Goal: Entertainment & Leisure: Browse casually

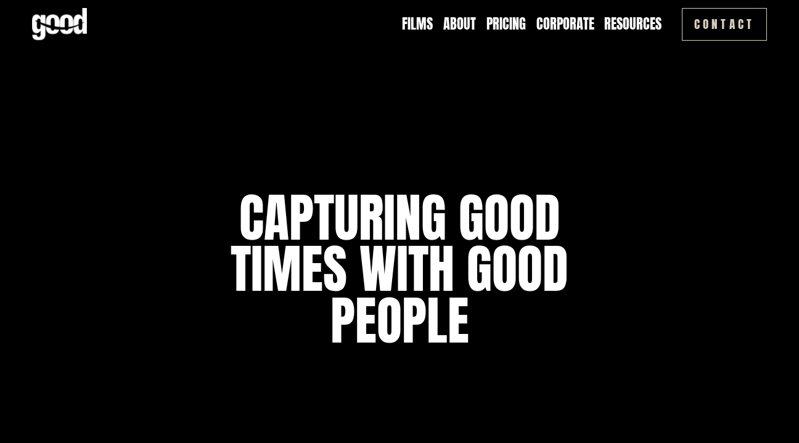
click at [433, 20] on link "Films" at bounding box center [417, 24] width 31 height 19
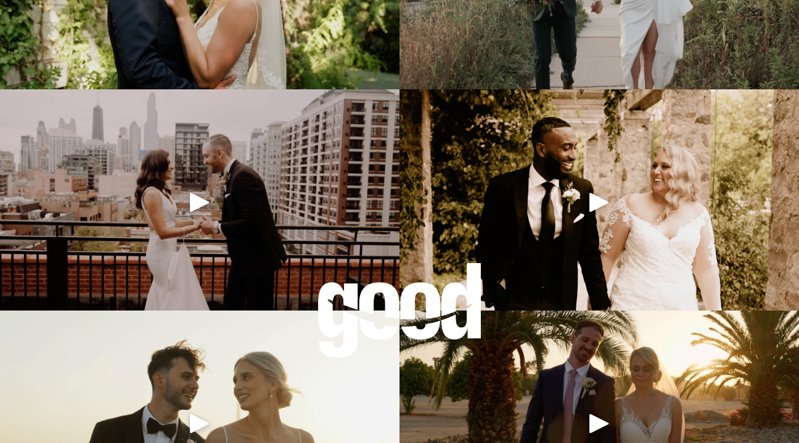
scroll to position [813, 0]
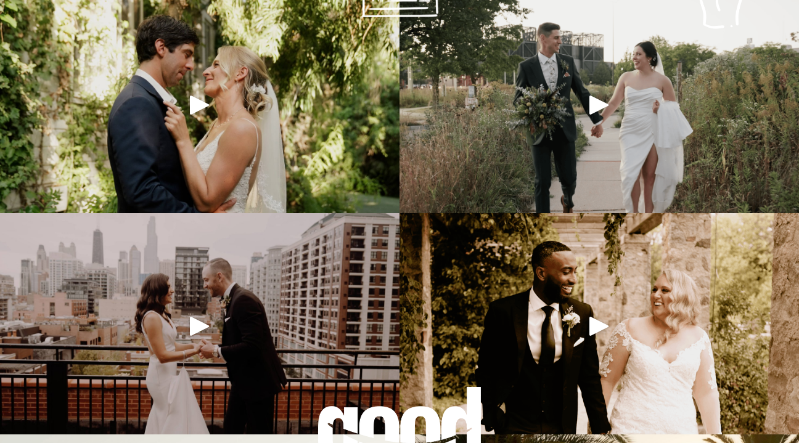
click at [240, 95] on div at bounding box center [199, 105] width 399 height 226
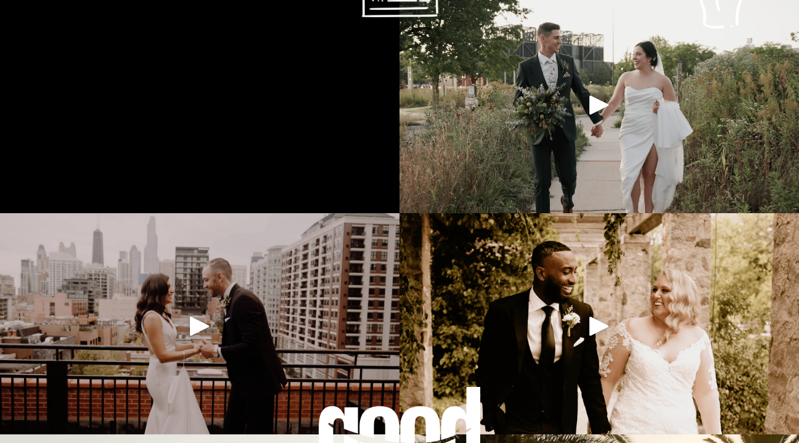
click at [289, 322] on div at bounding box center [199, 326] width 399 height 226
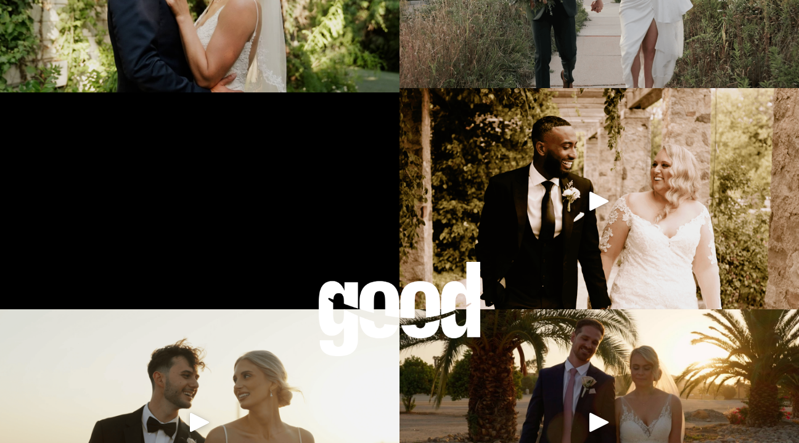
scroll to position [962, 0]
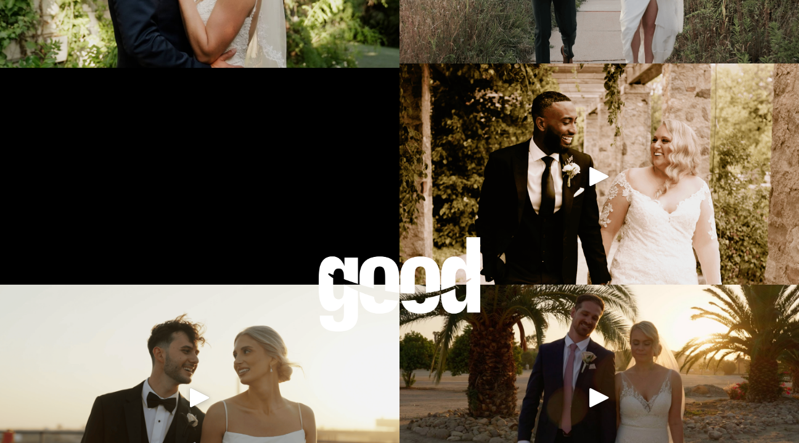
click at [379, 276] on div at bounding box center [399, 284] width 163 height 95
click at [379, 278] on div at bounding box center [399, 284] width 163 height 95
click at [379, 277] on div at bounding box center [399, 284] width 163 height 95
click at [332, 272] on div at bounding box center [399, 284] width 163 height 95
click at [381, 273] on div at bounding box center [399, 284] width 163 height 95
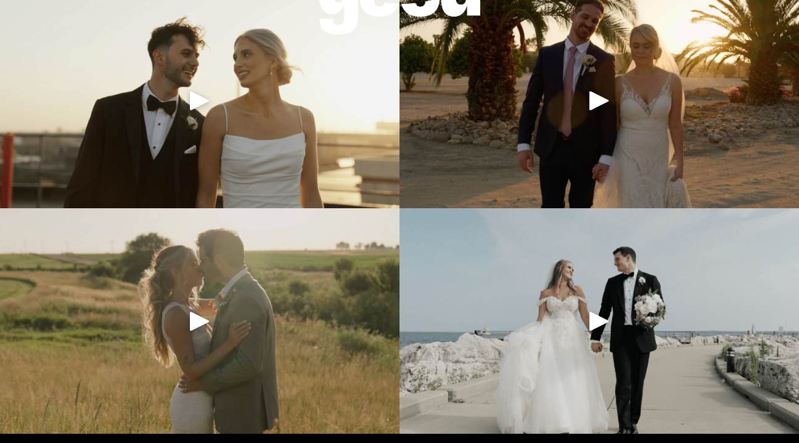
scroll to position [1314, 0]
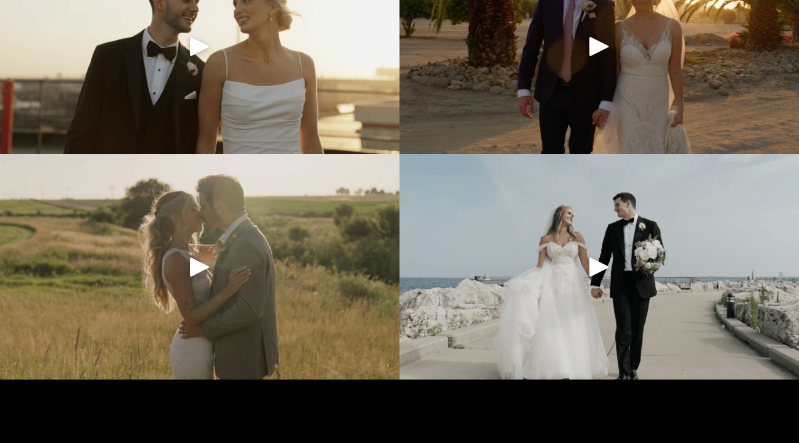
click at [635, 270] on div at bounding box center [598, 267] width 399 height 226
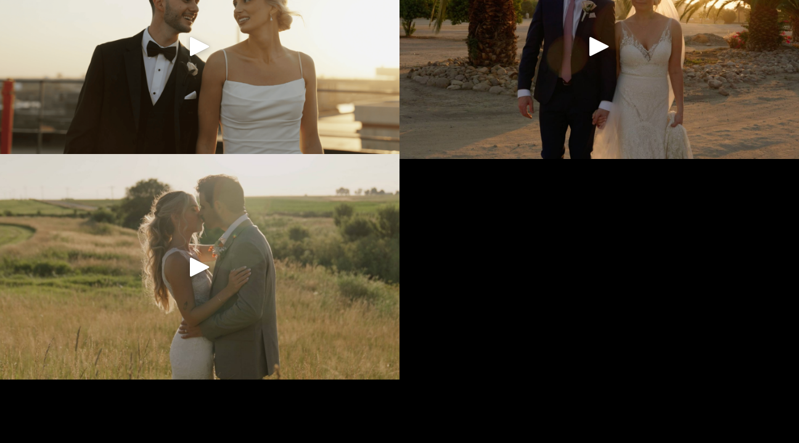
scroll to position [1267, 0]
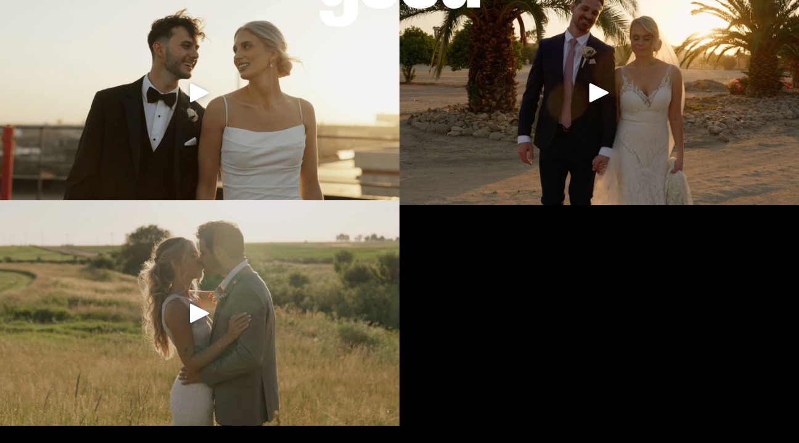
click at [246, 307] on div at bounding box center [199, 313] width 399 height 226
